Goal: Navigation & Orientation: Find specific page/section

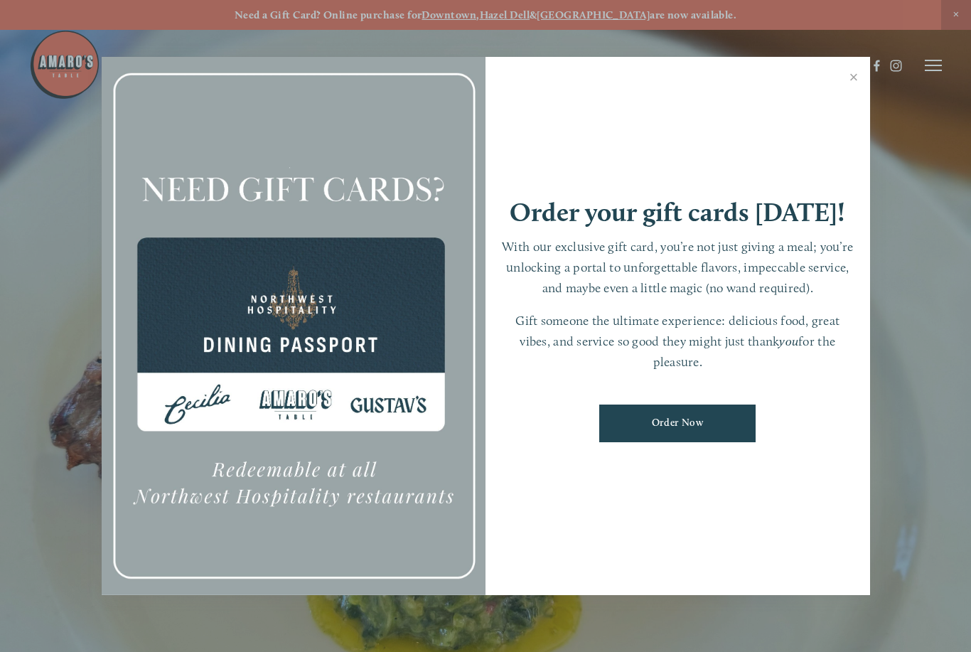
click at [854, 83] on link "Close" at bounding box center [855, 79] width 28 height 40
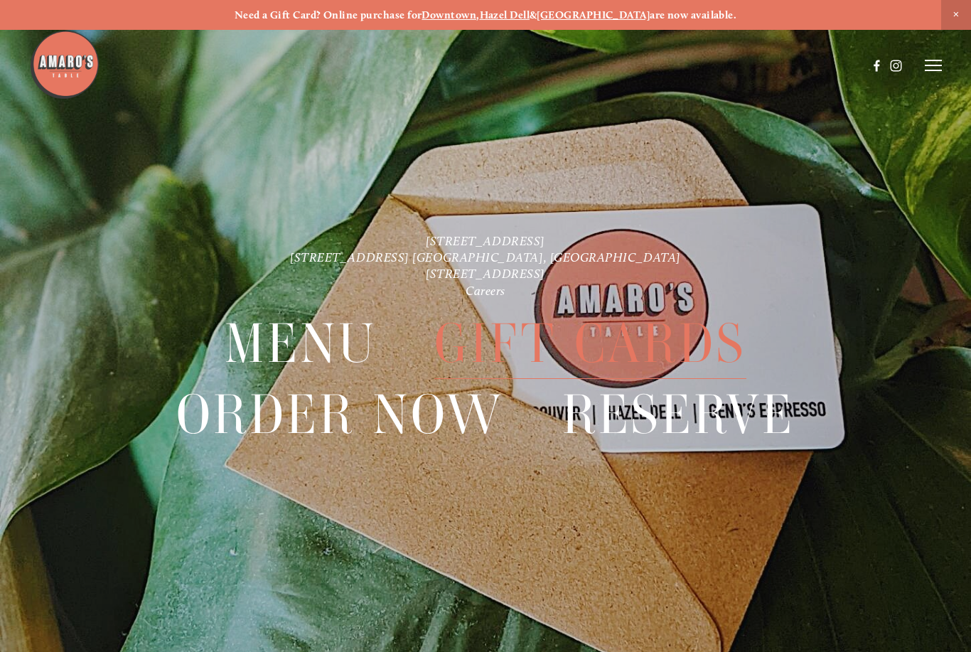
click at [932, 70] on icon at bounding box center [933, 65] width 17 height 13
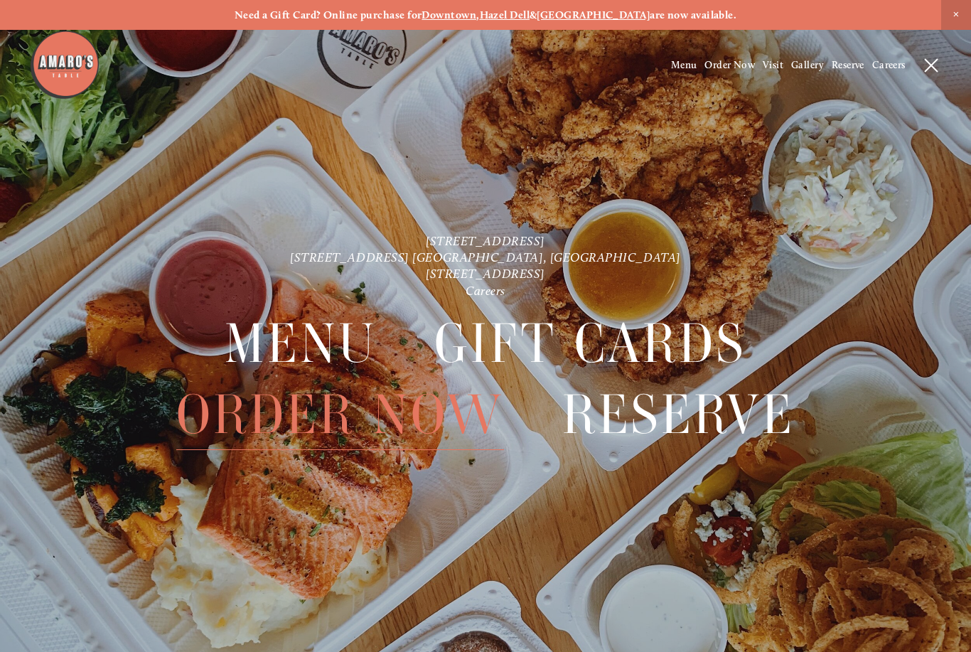
click at [685, 70] on span "Menu" at bounding box center [684, 65] width 26 height 12
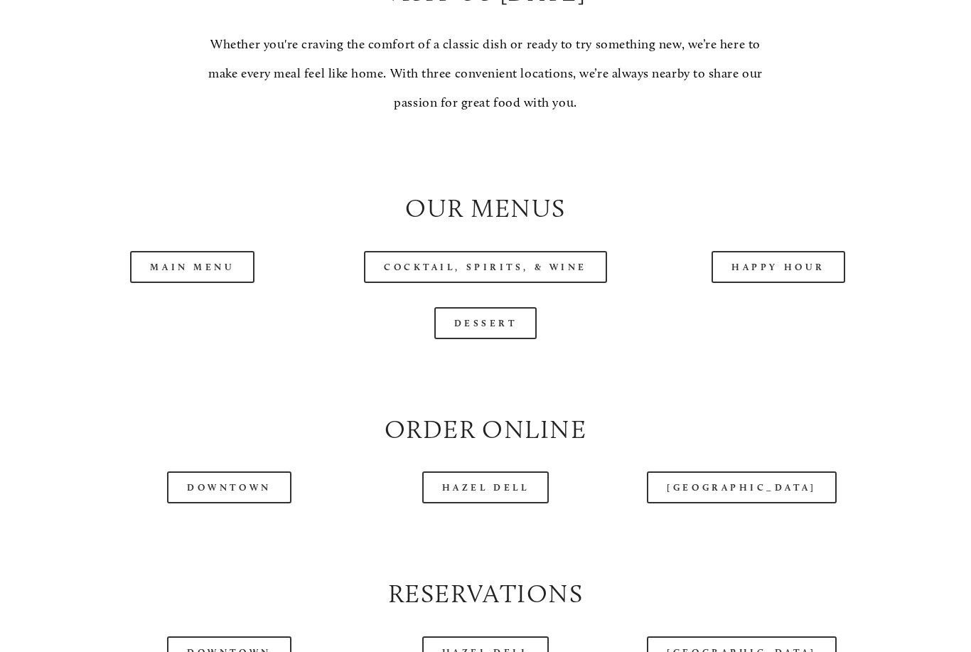
scroll to position [1252, 0]
click at [190, 251] on link "Main Menu" at bounding box center [192, 267] width 124 height 32
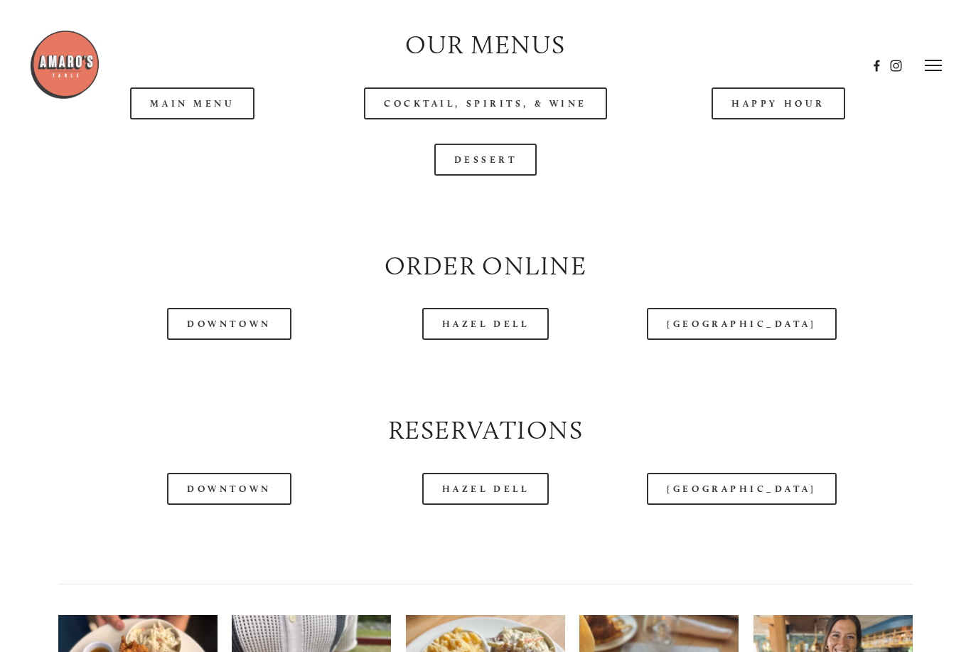
scroll to position [1410, 0]
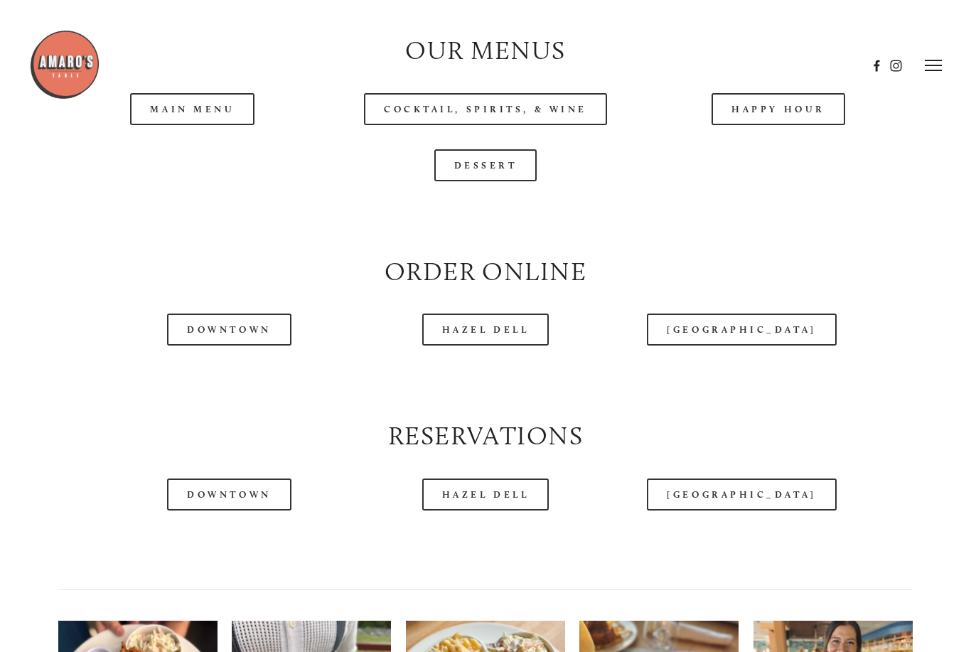
click at [191, 86] on div at bounding box center [448, 65] width 839 height 73
click at [204, 103] on header "Menu Order Now Visit Gallery 0" at bounding box center [485, 66] width 913 height 132
click at [195, 97] on div at bounding box center [448, 65] width 839 height 73
click at [190, 91] on div at bounding box center [448, 65] width 839 height 73
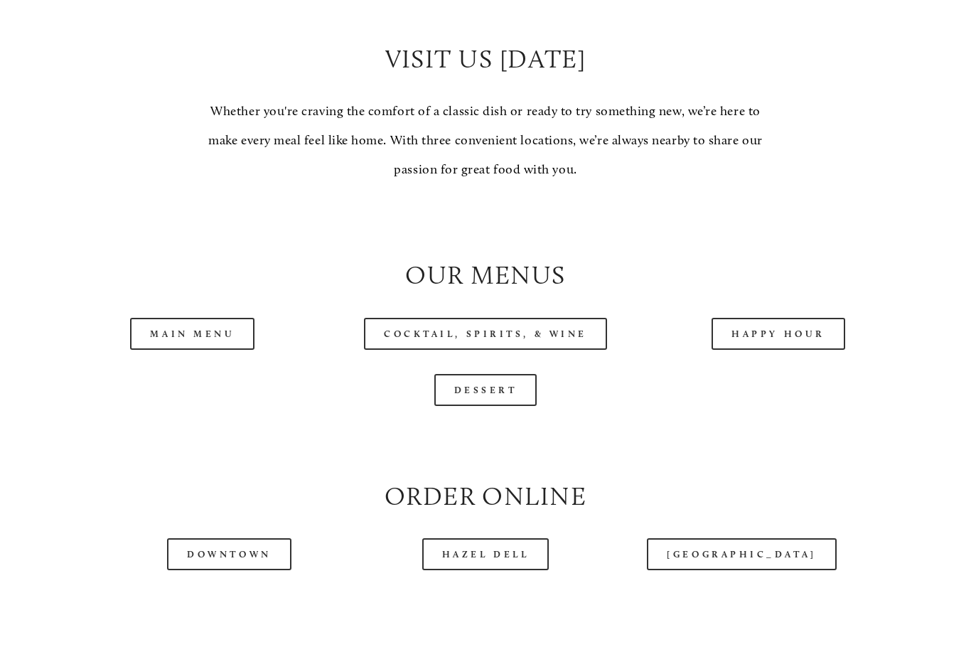
scroll to position [1199, 0]
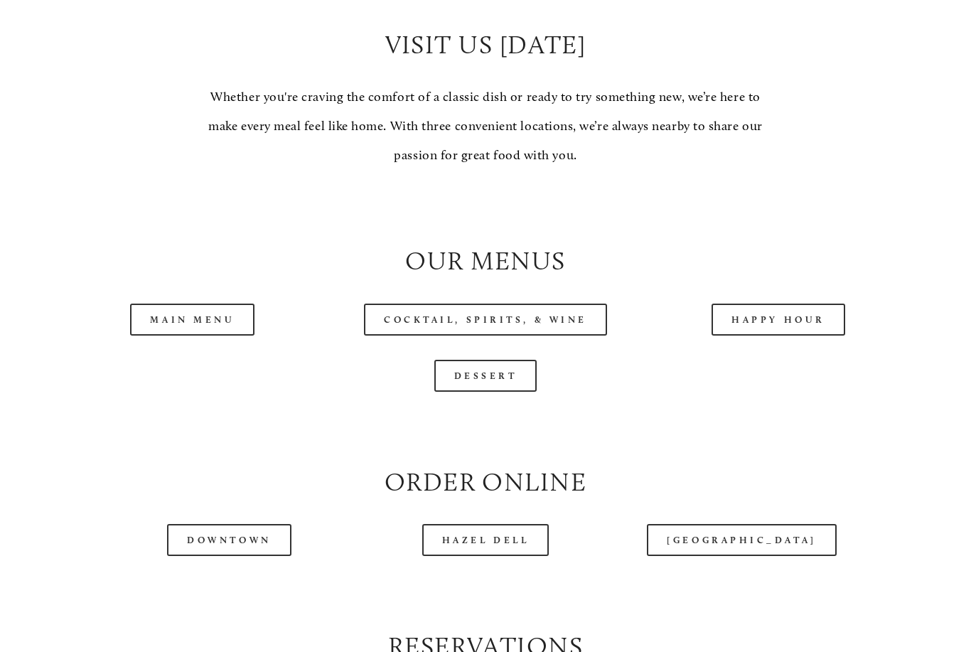
click at [196, 304] on link "Main Menu" at bounding box center [192, 320] width 124 height 32
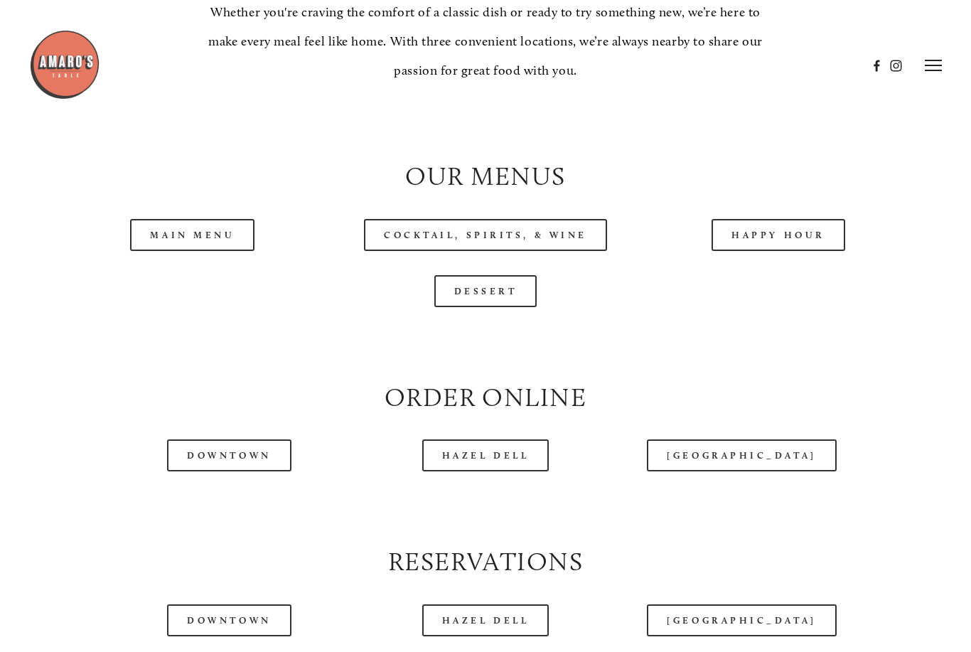
scroll to position [1284, 0]
click at [762, 442] on link "[GEOGRAPHIC_DATA]" at bounding box center [741, 455] width 189 height 32
